Goal: Complete application form

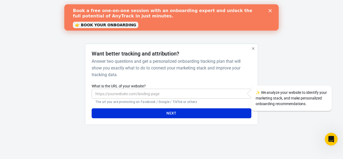
click at [109, 95] on input "What is the URL of your website?" at bounding box center [171, 94] width 159 height 10
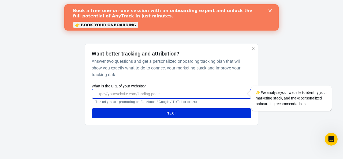
paste input "[URL][DOMAIN_NAME]"
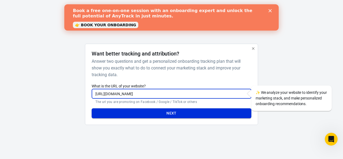
type input "[URL][DOMAIN_NAME]"
click at [111, 112] on button "Next" at bounding box center [171, 113] width 159 height 10
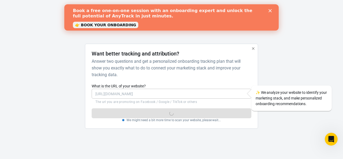
click at [269, 10] on polygon "Close" at bounding box center [269, 10] width 3 height 3
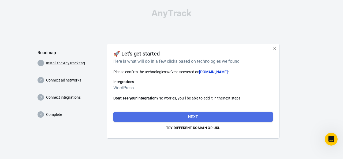
click at [202, 118] on button "Next" at bounding box center [192, 117] width 159 height 10
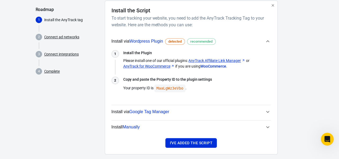
scroll to position [51, 0]
